Goal: Task Accomplishment & Management: Manage account settings

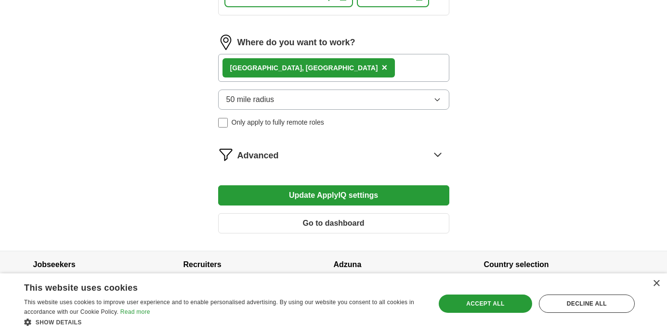
scroll to position [646, 0]
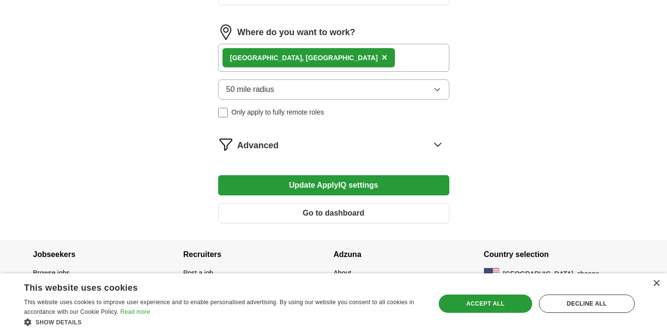
click at [350, 210] on button "Go to dashboard" at bounding box center [333, 213] width 231 height 20
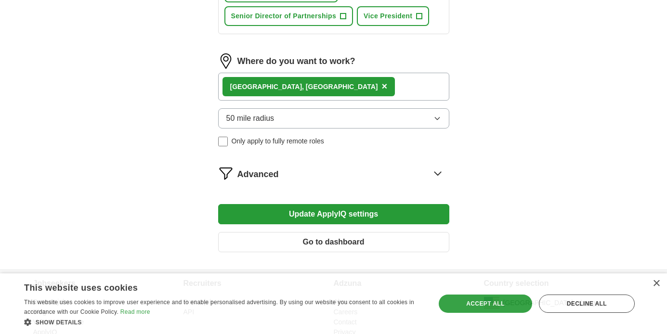
scroll to position [649, 0]
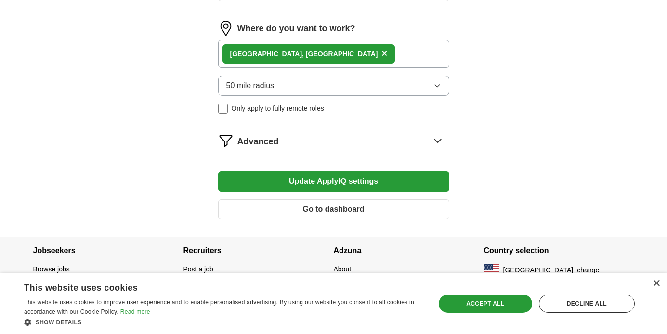
click at [439, 85] on icon "button" at bounding box center [437, 86] width 4 height 2
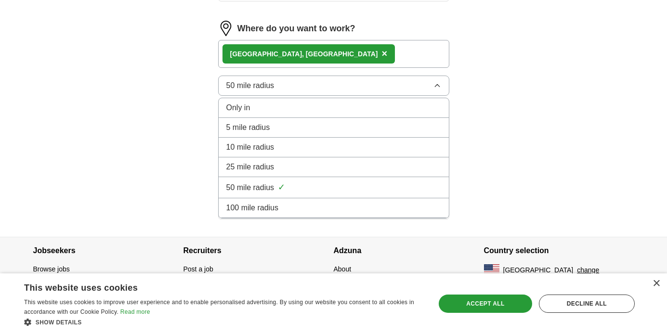
click at [278, 206] on div "100 mile radius" at bounding box center [333, 208] width 215 height 12
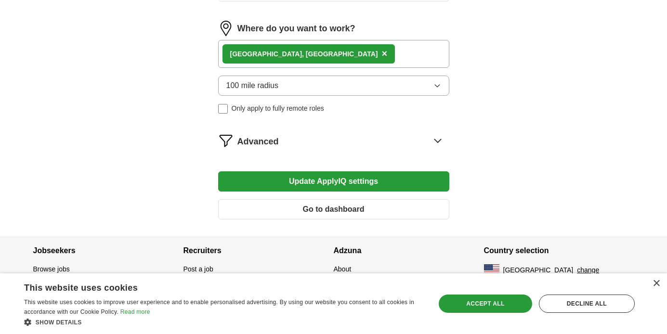
click at [370, 179] on button "Update ApplyIQ settings" at bounding box center [333, 182] width 231 height 20
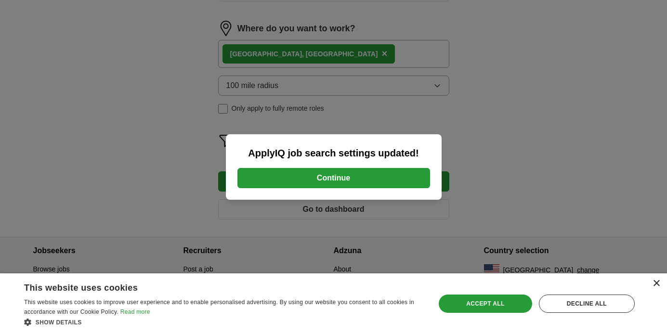
click at [659, 285] on div "×" at bounding box center [656, 283] width 7 height 7
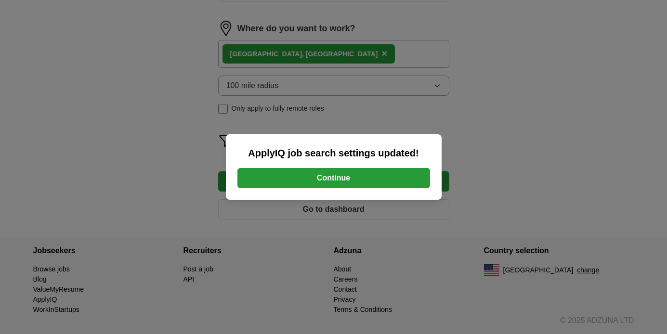
click at [393, 174] on button "Continue" at bounding box center [334, 178] width 193 height 20
